Goal: Task Accomplishment & Management: Use online tool/utility

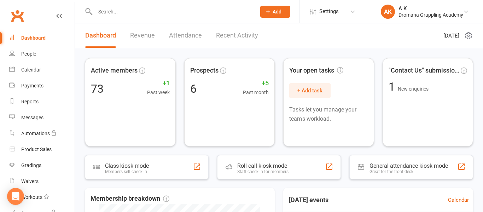
click at [229, 34] on link "Recent Activity" at bounding box center [237, 35] width 42 height 24
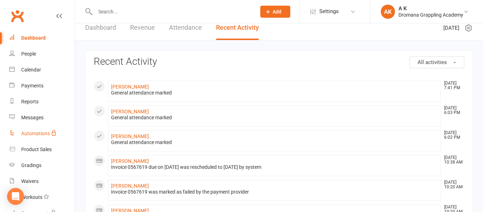
scroll to position [128, 0]
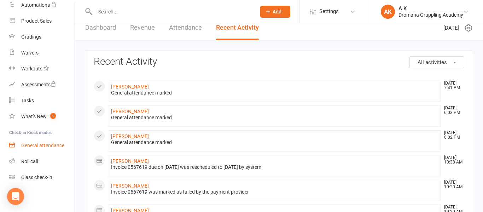
click at [35, 145] on div "General attendance" at bounding box center [42, 146] width 43 height 6
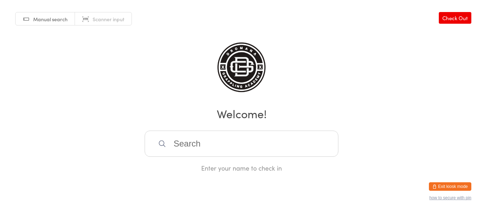
click at [191, 151] on input "search" at bounding box center [242, 144] width 194 height 26
type input "mia"
click at [175, 164] on div "Mia Uulf" at bounding box center [241, 167] width 181 height 10
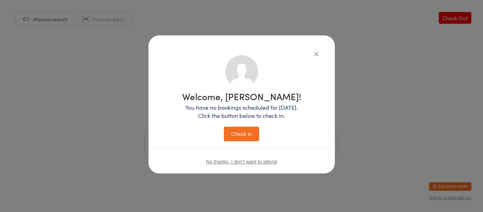
click at [251, 133] on button "Check in" at bounding box center [241, 134] width 35 height 15
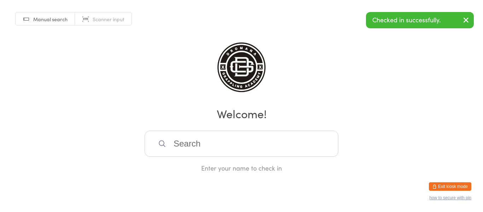
click at [234, 139] on input "search" at bounding box center [242, 144] width 194 height 26
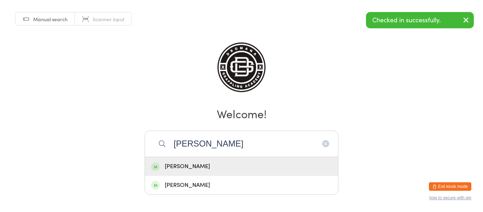
type input "peter"
click at [202, 165] on div "Peter Walsh" at bounding box center [241, 167] width 181 height 10
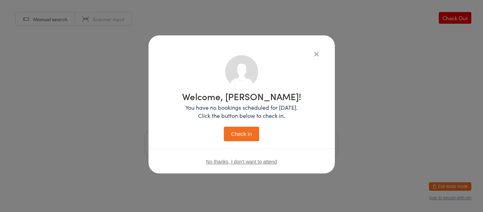
click at [231, 137] on button "Check in" at bounding box center [241, 134] width 35 height 15
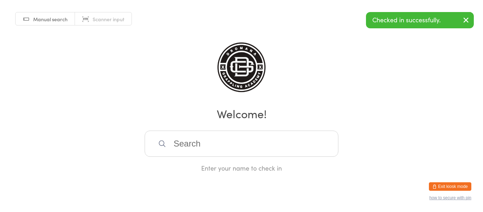
click at [227, 141] on input "search" at bounding box center [242, 144] width 194 height 26
type input "val"
click at [198, 166] on div "[PERSON_NAME]" at bounding box center [241, 167] width 181 height 10
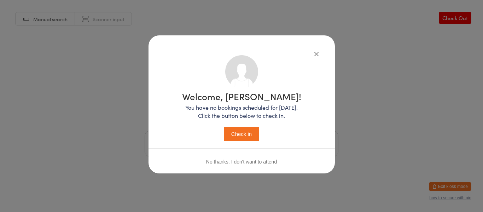
click at [230, 136] on button "Check in" at bounding box center [241, 134] width 35 height 15
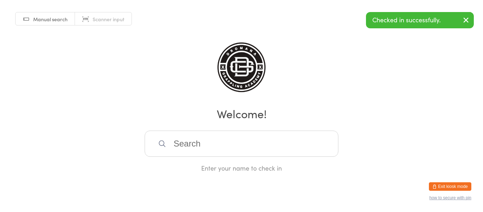
click at [226, 138] on input "search" at bounding box center [242, 144] width 194 height 26
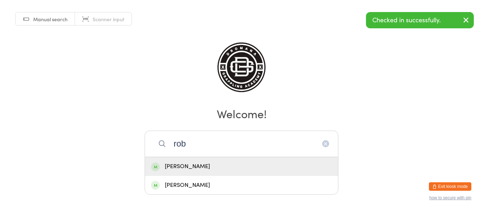
type input "rob"
click at [201, 171] on div "Robert Gili" at bounding box center [241, 167] width 181 height 10
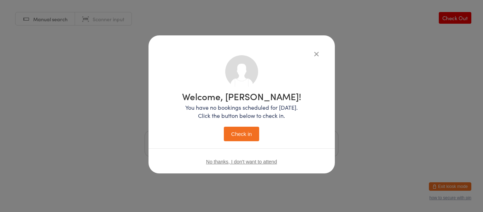
click at [247, 134] on button "Check in" at bounding box center [241, 134] width 35 height 15
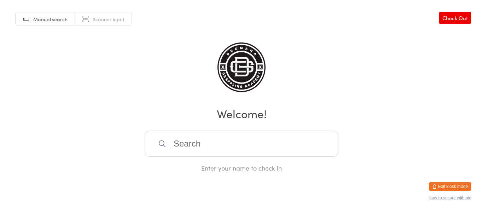
click at [249, 144] on input "search" at bounding box center [242, 144] width 194 height 26
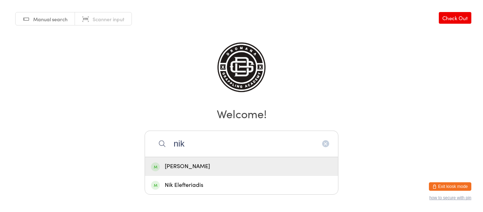
type input "nik"
click at [220, 163] on div "[PERSON_NAME]" at bounding box center [241, 167] width 181 height 10
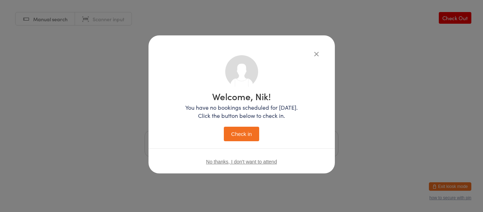
click at [242, 138] on button "Check in" at bounding box center [241, 134] width 35 height 15
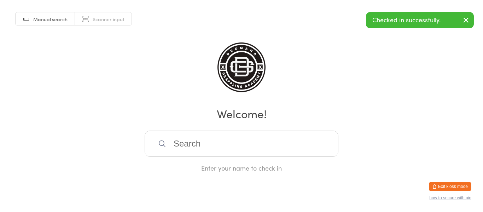
click at [444, 184] on button "Exit kiosk mode" at bounding box center [450, 186] width 42 height 8
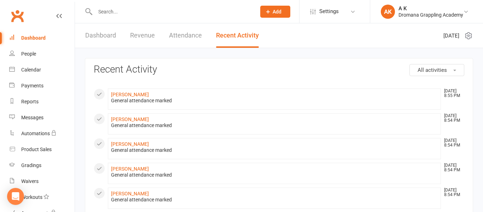
click at [408, 1] on li "AK A K Dromana Grappling Academy My profile Support & training Terms & conditio…" at bounding box center [426, 11] width 113 height 23
click at [407, 6] on div "A K" at bounding box center [431, 8] width 65 height 6
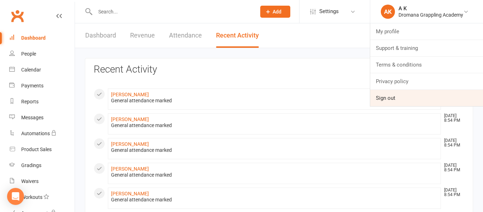
click at [381, 97] on link "Sign out" at bounding box center [426, 98] width 113 height 16
